Goal: Task Accomplishment & Management: Manage account settings

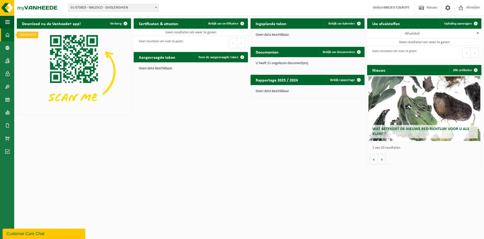
click at [6, 34] on span at bounding box center [7, 34] width 5 height 13
click at [153, 6] on span at bounding box center [155, 7] width 5 height 7
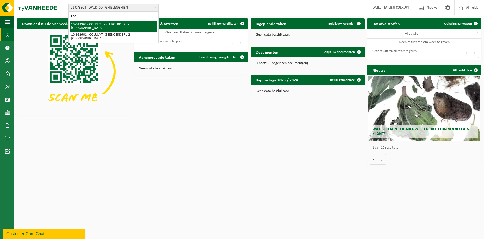
type input "zee"
select select "125564"
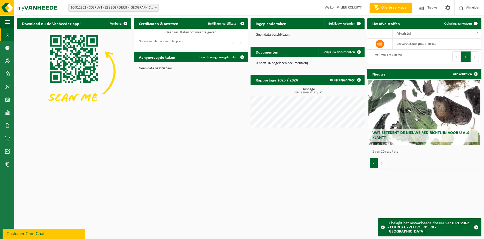
click at [374, 165] on button "Vorige" at bounding box center [374, 163] width 8 height 10
click at [384, 165] on button "Volgende" at bounding box center [382, 163] width 8 height 10
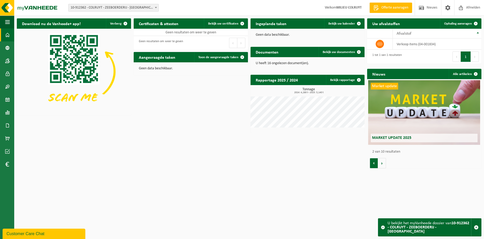
click at [375, 165] on button "Vorige" at bounding box center [374, 163] width 8 height 10
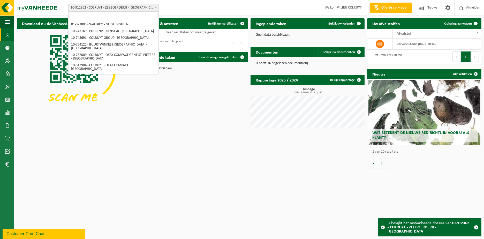
click at [153, 6] on span "10-912362 - COLRUYT - ZEEBOERDERIJ - [GEOGRAPHIC_DATA]" at bounding box center [114, 7] width 90 height 7
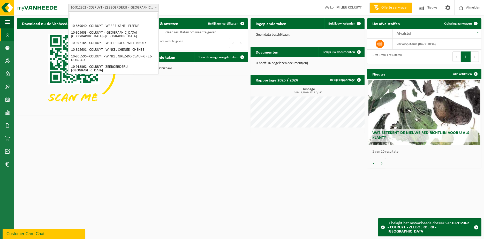
select select "125691"
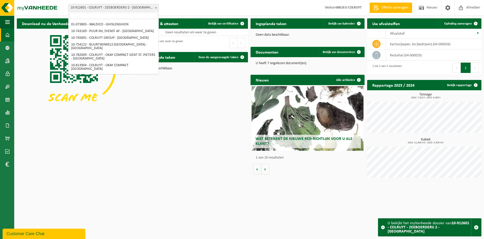
click at [135, 7] on span "10-912601 - COLRUYT - ZEEBOERDERIJ 2 - [GEOGRAPHIC_DATA]" at bounding box center [114, 7] width 90 height 7
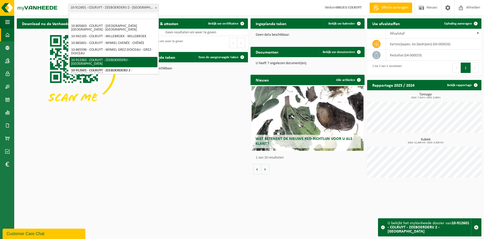
select select "125564"
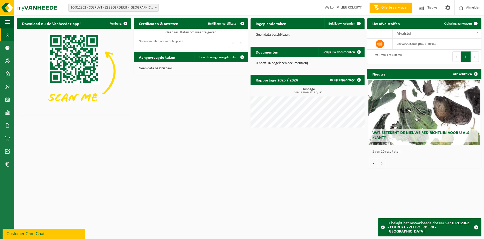
drag, startPoint x: 458, startPoint y: 25, endPoint x: 369, endPoint y: 67, distance: 99.0
click at [458, 25] on span "Ophaling aanvragen" at bounding box center [459, 23] width 28 height 3
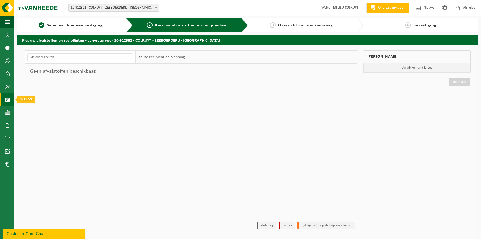
click at [7, 99] on span at bounding box center [7, 99] width 5 height 13
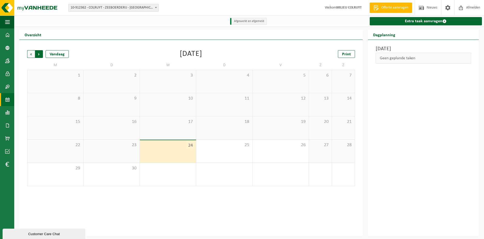
click at [32, 54] on span "Vorige" at bounding box center [31, 54] width 8 height 8
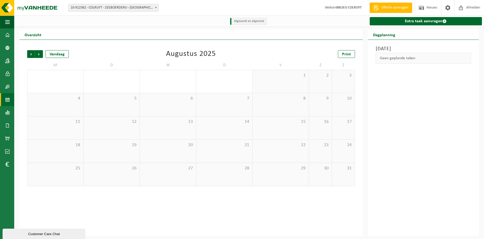
click at [32, 54] on span "Vorige" at bounding box center [31, 54] width 8 height 8
click at [302, 110] on div "1" at bounding box center [303, 110] width 6 height 7
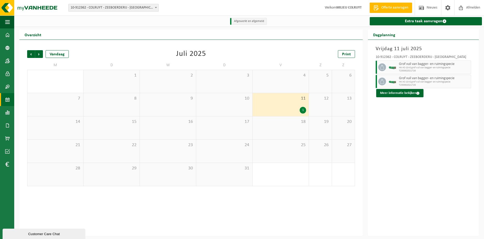
click at [410, 67] on span "HK-XC-10-G grof vuil van bagger- en ruimingspecie" at bounding box center [434, 67] width 71 height 3
click at [403, 92] on button "Meer informatie bekijken" at bounding box center [400, 93] width 47 height 8
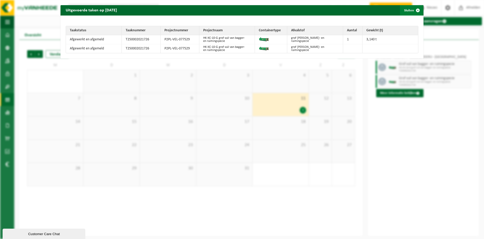
click at [413, 10] on span "button" at bounding box center [418, 10] width 10 height 10
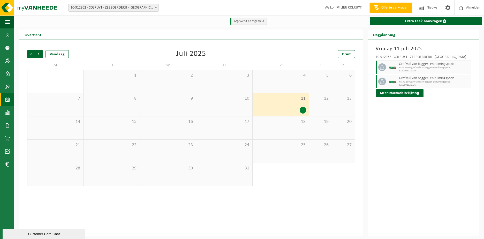
click at [429, 143] on div "[DATE] 10-912362 - COLRUYT - ZEEBOERDERIJ - NIEUWPOORT Grof vuil van bagger- en…" at bounding box center [423, 138] width 111 height 196
drag, startPoint x: 410, startPoint y: 173, endPoint x: 404, endPoint y: 178, distance: 7.5
click at [410, 173] on div "[DATE] 10-912362 - COLRUYT - ZEEBOERDERIJ - NIEUWPOORT Grof vuil van bagger- en…" at bounding box center [423, 138] width 111 height 196
drag, startPoint x: 418, startPoint y: 70, endPoint x: 400, endPoint y: 65, distance: 18.2
click at [400, 65] on div "Grof vuil van bagger- en ruimingspecie HK-XC-10-G grof vuil van bagger- en ruim…" at bounding box center [434, 67] width 73 height 13
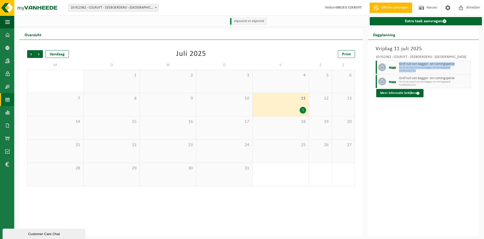
copy div "Grof vuil van bagger- en ruimingspecie HK-XC-10-G grof vuil van bagger- en ruim…"
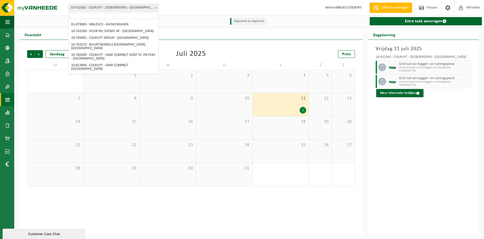
scroll to position [167, 0]
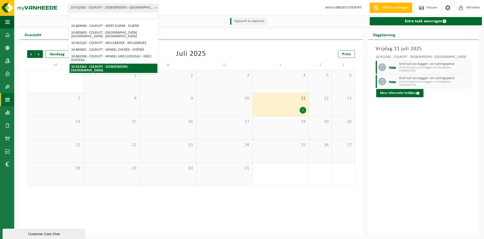
drag, startPoint x: 122, startPoint y: 7, endPoint x: 87, endPoint y: 7, distance: 34.2
click at [87, 7] on span "10-912362 - COLRUYT - ZEEBOERDERIJ - [GEOGRAPHIC_DATA]" at bounding box center [114, 7] width 90 height 7
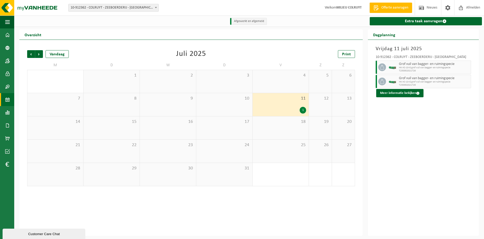
drag, startPoint x: 112, startPoint y: 44, endPoint x: 105, endPoint y: 33, distance: 13.3
click at [105, 33] on div "Overzicht" at bounding box center [191, 35] width 344 height 10
